Goal: Transaction & Acquisition: Purchase product/service

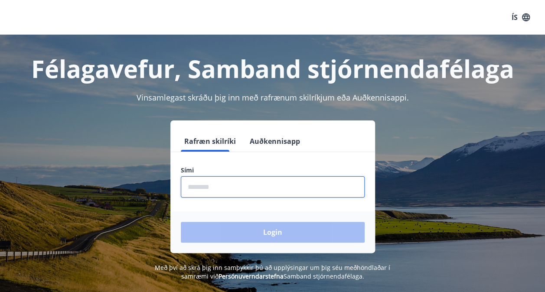
click at [243, 193] on input "phone" at bounding box center [273, 186] width 184 height 21
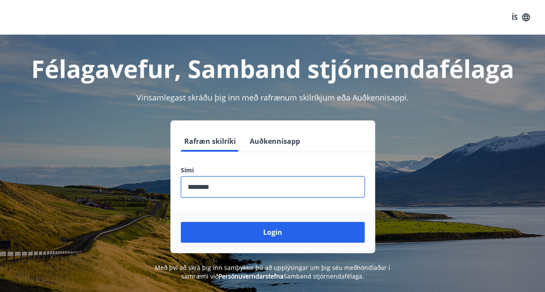
type input "********"
click at [181, 222] on button "Login" at bounding box center [273, 232] width 184 height 21
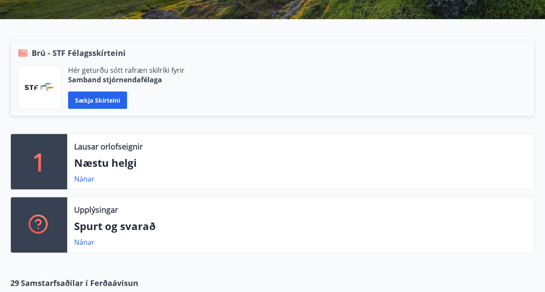
scroll to position [187, 0]
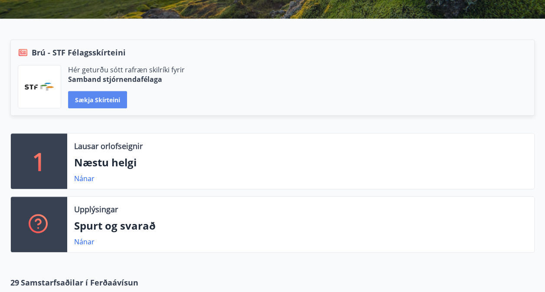
click at [113, 99] on button "Sækja skírteini" at bounding box center [97, 99] width 59 height 17
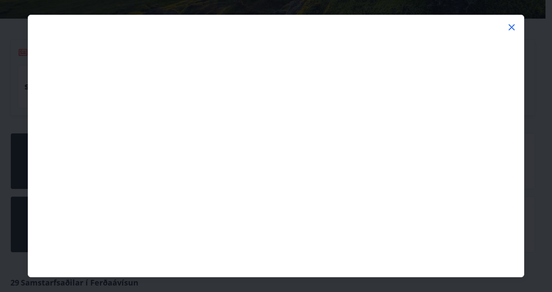
click at [511, 27] on icon at bounding box center [511, 26] width 1 height 1
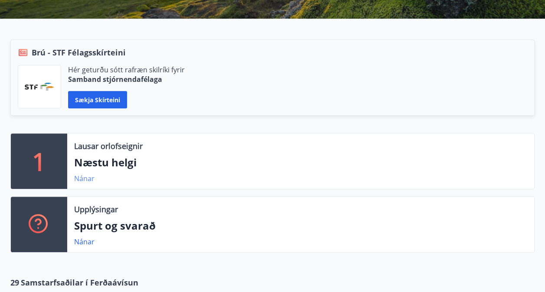
click at [84, 177] on link "Nánar" at bounding box center [84, 179] width 20 height 10
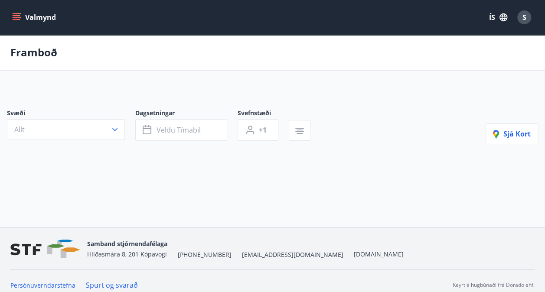
type input "*"
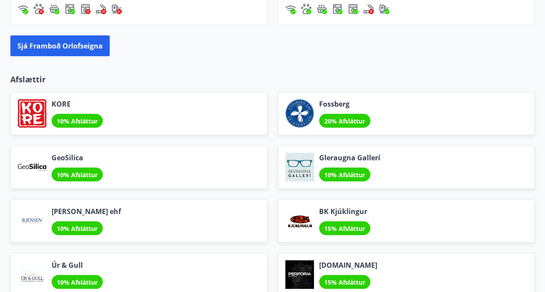
scroll to position [1108, 0]
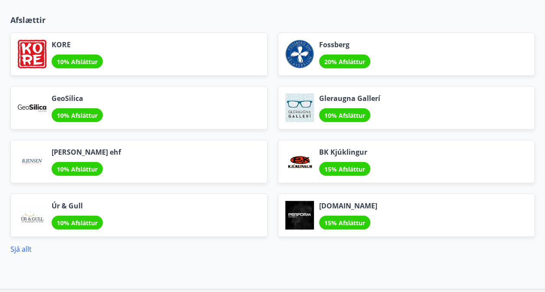
click at [25, 248] on link "Sjá allt" at bounding box center [20, 250] width 21 height 10
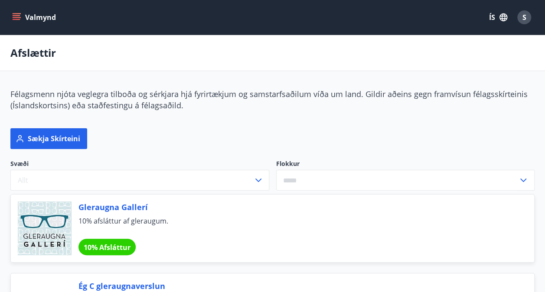
click at [11, 10] on button "Valmynd" at bounding box center [34, 18] width 49 height 16
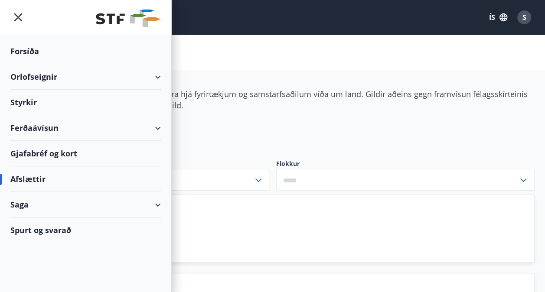
click at [95, 124] on div "Ferðaávísun" at bounding box center [85, 128] width 150 height 26
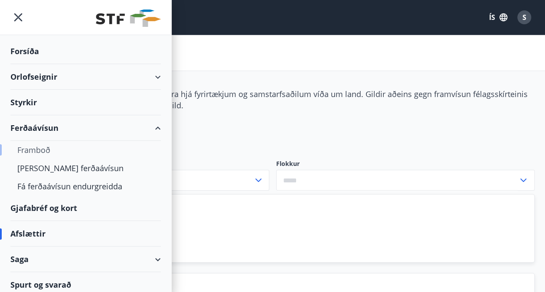
click at [47, 147] on div "Framboð" at bounding box center [85, 150] width 137 height 18
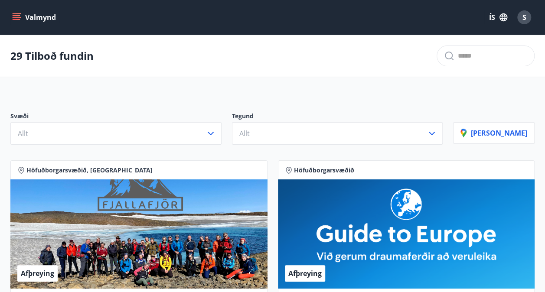
click at [13, 14] on icon "menu" at bounding box center [18, 13] width 10 height 1
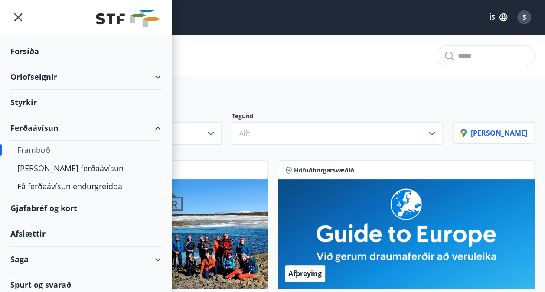
click at [74, 209] on div "Gjafabréf og kort" at bounding box center [85, 209] width 150 height 26
click at [63, 164] on div "[PERSON_NAME] ferðaávísun" at bounding box center [85, 168] width 137 height 18
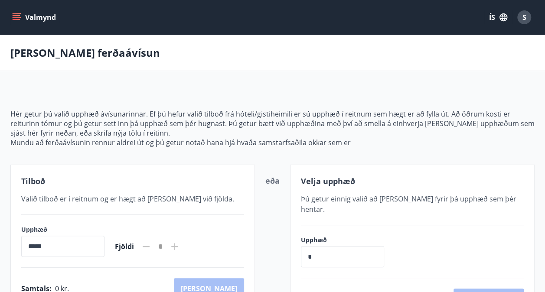
click at [14, 19] on icon "menu" at bounding box center [17, 19] width 8 height 1
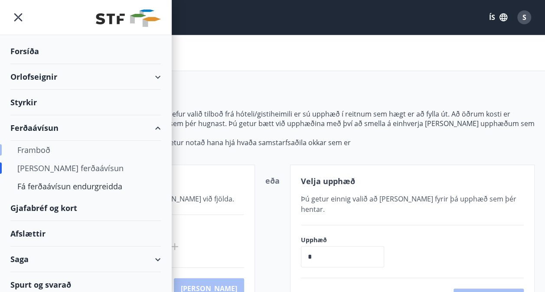
click at [41, 154] on div "Framboð" at bounding box center [85, 150] width 137 height 18
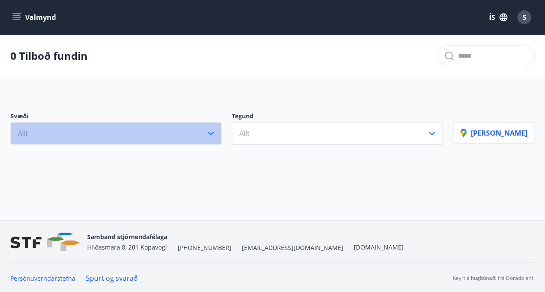
click at [79, 134] on button "Allt" at bounding box center [115, 133] width 211 height 23
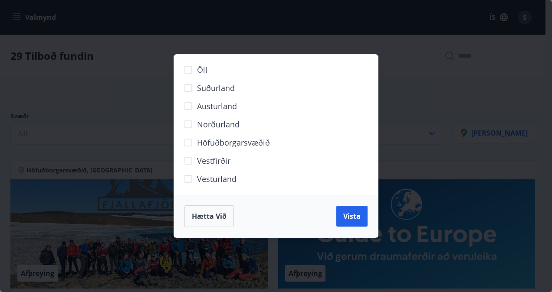
click at [213, 95] on label "Suðurland" at bounding box center [271, 91] width 182 height 18
click at [345, 219] on span "Vista" at bounding box center [351, 217] width 17 height 10
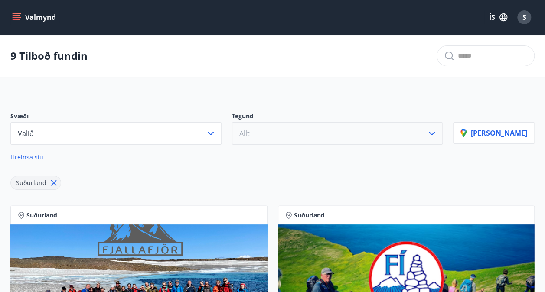
click at [302, 136] on button "Allt" at bounding box center [337, 133] width 211 height 23
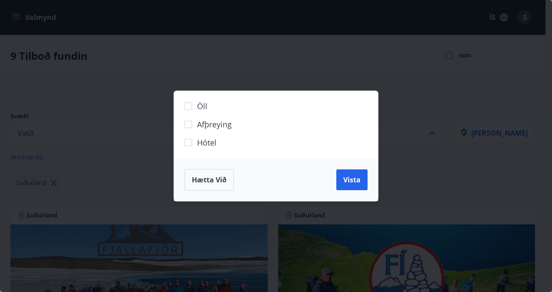
click at [202, 140] on span "Hótel" at bounding box center [207, 142] width 20 height 11
click at [213, 124] on span "Afþreying" at bounding box center [214, 124] width 35 height 11
click at [348, 180] on span "Vista" at bounding box center [351, 180] width 17 height 10
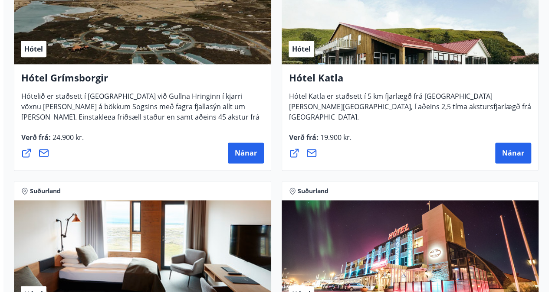
scroll to position [519, 0]
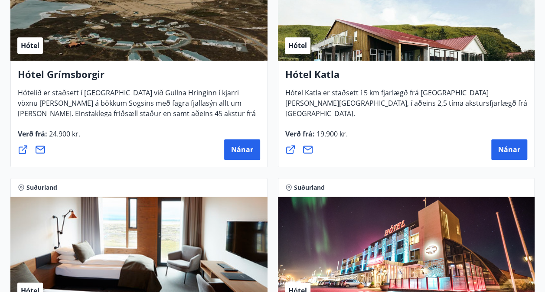
click at [87, 74] on h4 "Hótel Grímsborgir" at bounding box center [139, 78] width 242 height 20
click at [234, 147] on span "Nánar" at bounding box center [242, 150] width 22 height 10
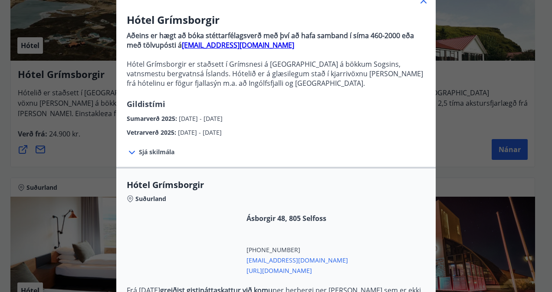
scroll to position [202, 0]
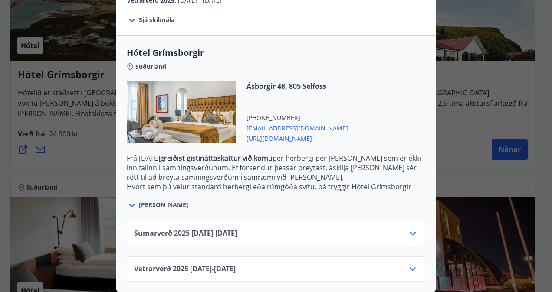
click at [317, 237] on div "Sumarverð [PHONE_NUMBER][DATE] - [DATE]" at bounding box center [276, 237] width 284 height 17
click at [321, 233] on div "Sumarverð [PHONE_NUMBER][DATE] - [DATE]" at bounding box center [276, 237] width 284 height 17
click at [408, 229] on icon at bounding box center [412, 234] width 10 height 10
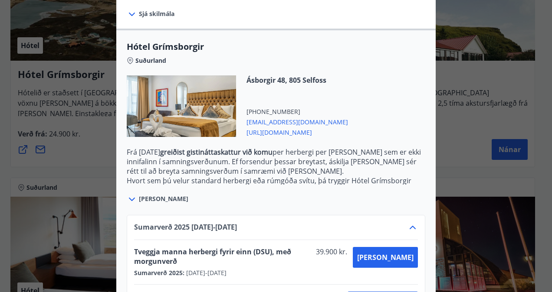
scroll to position [272, 0]
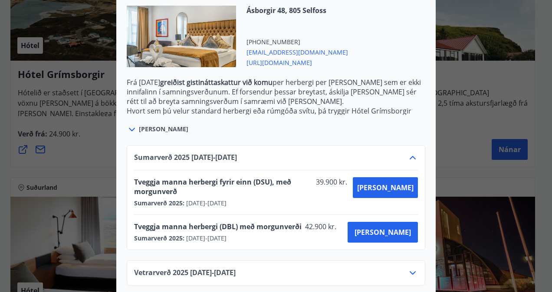
click at [409, 271] on icon at bounding box center [412, 272] width 6 height 3
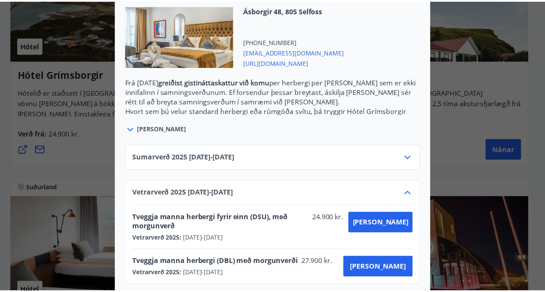
scroll to position [0, 0]
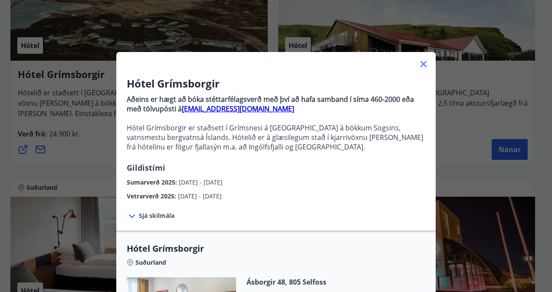
click at [443, 57] on div "Hótel Grímsborgir Aðeins er hægt að bóka stéttarfélagsverð með því að hafa samb…" at bounding box center [276, 146] width 552 height 292
click at [424, 63] on icon at bounding box center [423, 64] width 10 height 10
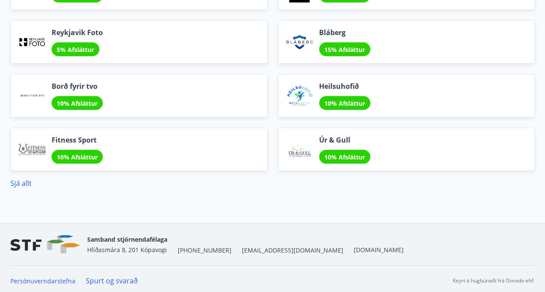
scroll to position [1175, 0]
